Goal: Task Accomplishment & Management: Manage account settings

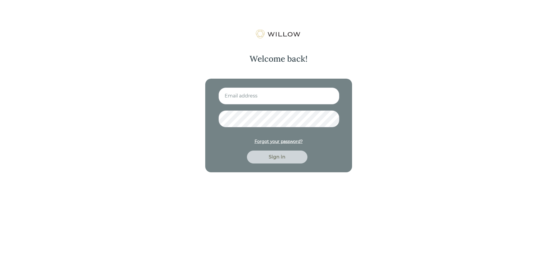
type input "[PERSON_NAME][EMAIL_ADDRESS][DOMAIN_NAME]"
click at [278, 159] on div "Sign in" at bounding box center [277, 157] width 47 height 7
click at [280, 158] on div "Sign in" at bounding box center [277, 157] width 47 height 7
click at [282, 142] on div "Forgot your password?" at bounding box center [279, 142] width 48 height 6
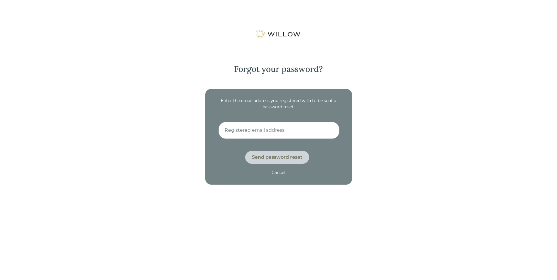
click at [279, 133] on input at bounding box center [279, 130] width 121 height 17
type input "[PERSON_NAME][EMAIL_ADDRESS][DOMAIN_NAME]"
click at [277, 155] on div "Send password reset" at bounding box center [277, 157] width 51 height 7
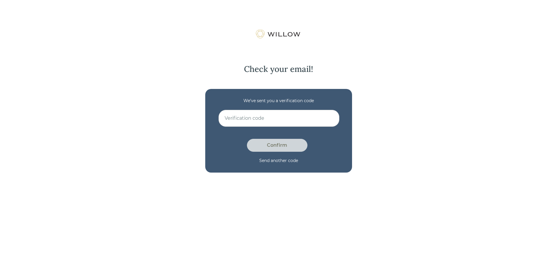
click at [268, 124] on input at bounding box center [279, 118] width 121 height 17
type input "D542IJHZ"
click at [266, 140] on div "Confirm" at bounding box center [277, 145] width 61 height 13
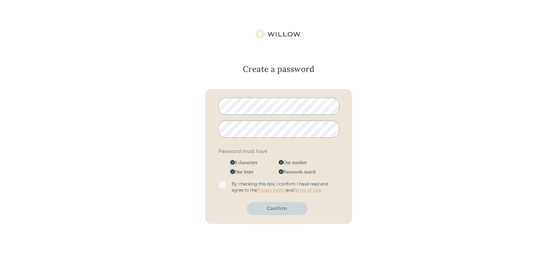
click at [362, 163] on div "Create a password Password must have 8 characters One number One letter Passwor…" at bounding box center [278, 169] width 557 height 280
click at [222, 186] on span at bounding box center [223, 185] width 8 height 8
click at [220, 182] on input "checkbox" at bounding box center [220, 182] width 0 height 0
click at [283, 214] on div "Confirm" at bounding box center [277, 208] width 61 height 13
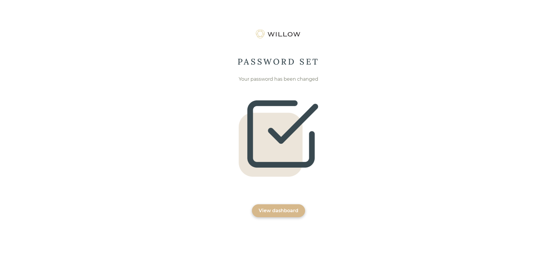
click at [290, 211] on div "View dashboard" at bounding box center [279, 210] width 40 height 7
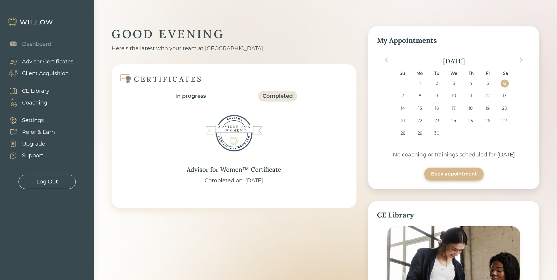
click at [60, 75] on div "Client Acquisition" at bounding box center [45, 74] width 47 height 8
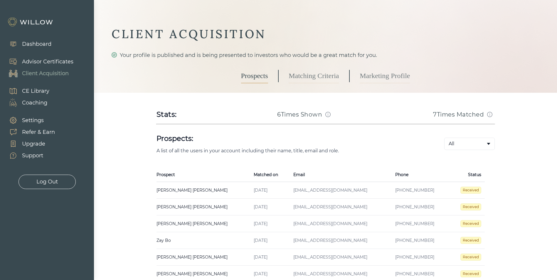
click at [320, 80] on link "Matching Criteria" at bounding box center [314, 76] width 50 height 15
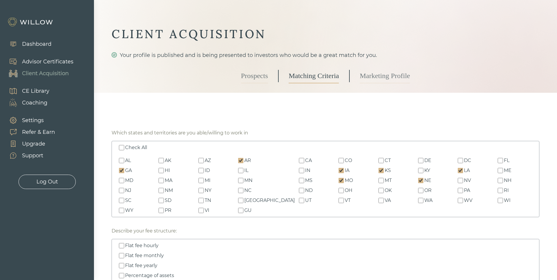
click at [387, 76] on link "Marketing Profile" at bounding box center [385, 76] width 50 height 15
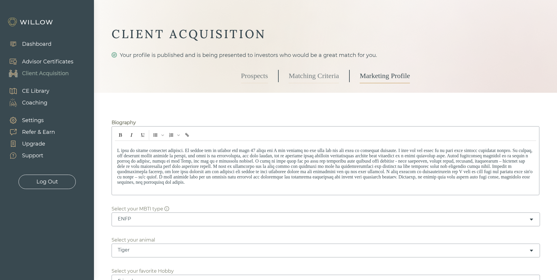
click at [251, 77] on link "Prospects" at bounding box center [254, 76] width 27 height 15
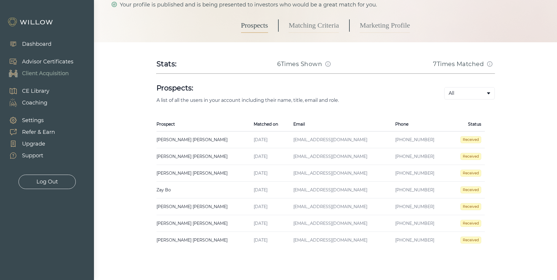
scroll to position [66, 0]
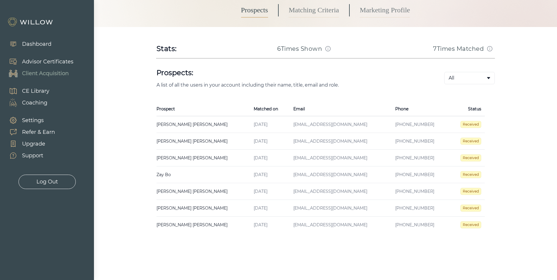
click at [36, 154] on div "Support" at bounding box center [32, 156] width 21 height 8
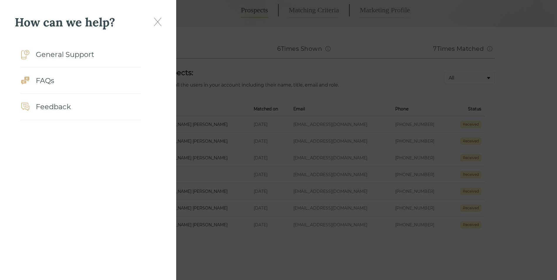
click at [157, 23] on img at bounding box center [158, 22] width 8 height 9
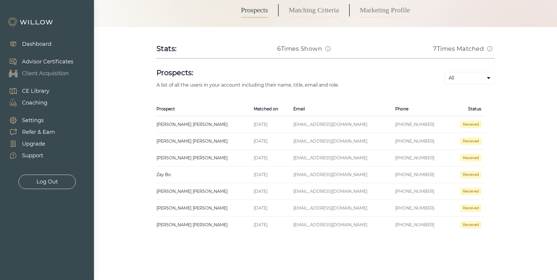
click at [290, 126] on td "[EMAIL_ADDRESS][DOMAIN_NAME]" at bounding box center [341, 124] width 102 height 17
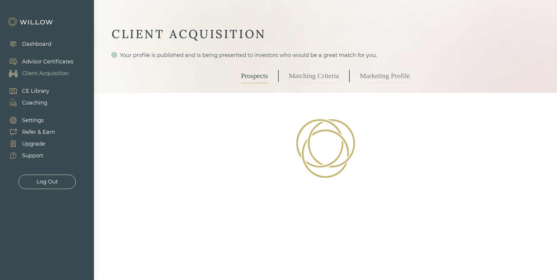
select select "3"
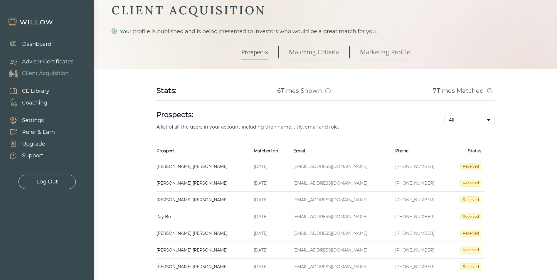
scroll to position [59, 0]
